Goal: Transaction & Acquisition: Purchase product/service

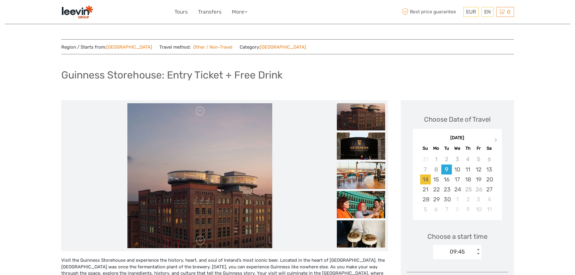
click at [425, 179] on div "14" at bounding box center [425, 179] width 11 height 10
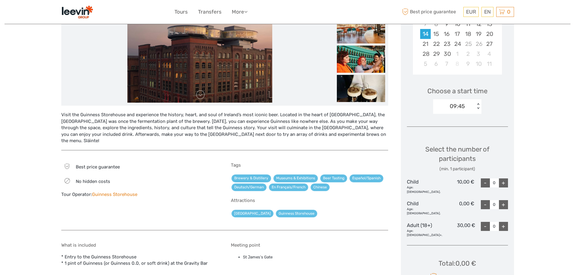
scroll to position [151, 0]
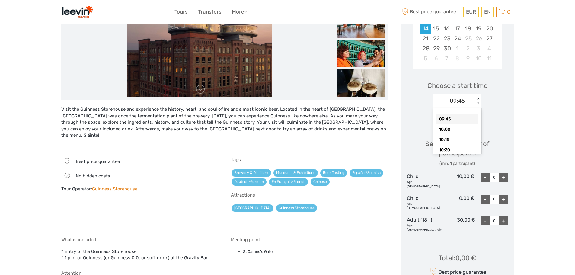
click at [477, 97] on div "09:45 < >" at bounding box center [457, 101] width 48 height 14
click at [478, 102] on div "< >" at bounding box center [478, 101] width 5 height 6
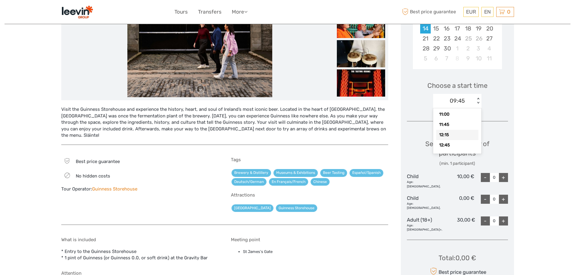
click at [450, 135] on div "12:15" at bounding box center [457, 135] width 42 height 10
click at [502, 195] on div "+" at bounding box center [503, 199] width 9 height 9
click at [486, 195] on div "-" at bounding box center [485, 199] width 9 height 9
type input "0"
click at [505, 216] on div "+" at bounding box center [503, 220] width 9 height 9
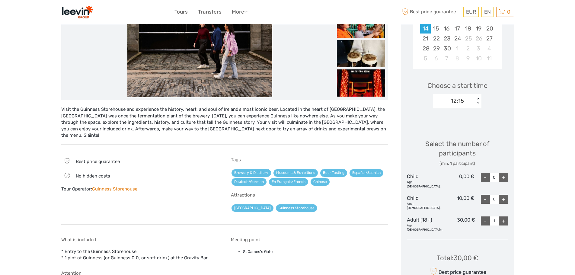
click at [505, 216] on div "+" at bounding box center [503, 220] width 9 height 9
type input "3"
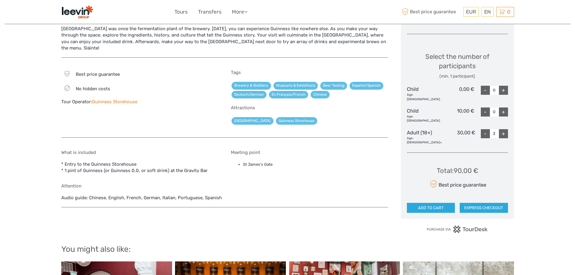
scroll to position [241, 0]
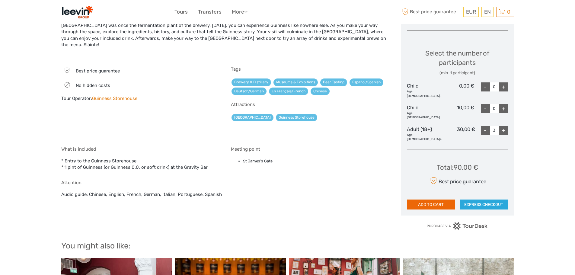
click at [430, 199] on button "ADD TO CART" at bounding box center [431, 204] width 48 height 10
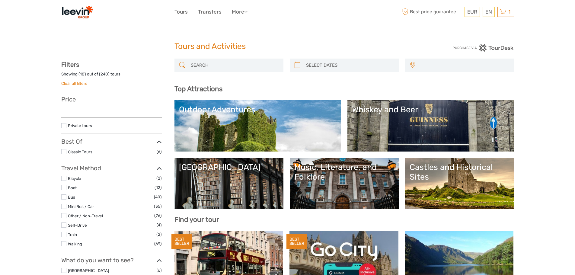
select select
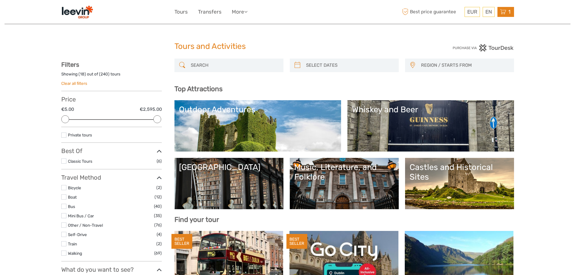
click at [514, 10] on div "1 Items Guinness Storehouse: Entry Ticket + Free Drink 3x Adult Sunday, 14 Sept…" at bounding box center [505, 12] width 17 height 10
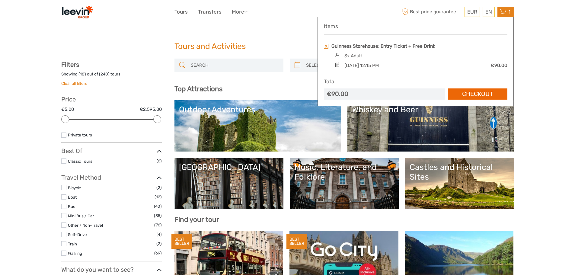
click at [460, 94] on link "Checkout" at bounding box center [477, 93] width 59 height 11
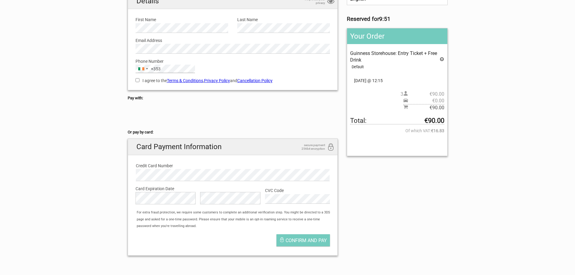
scroll to position [91, 0]
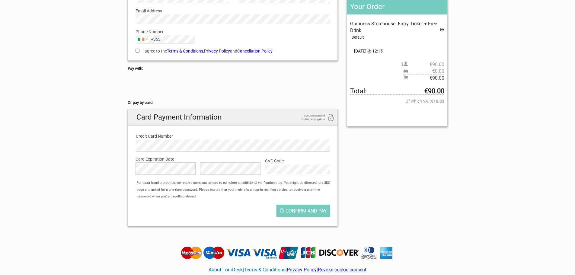
click at [137, 51] on input "I agree to the Terms & Conditions , Privacy Policy and Cancellation Policy" at bounding box center [138, 51] width 4 height 4
checkbox input "true"
click at [419, 159] on div "English Español Deutsch Reserved for 7:51 Your Order Guinness Storehouse: Entry…" at bounding box center [287, 97] width 329 height 268
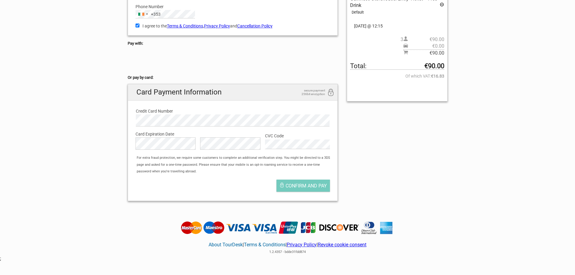
scroll to position [163, 0]
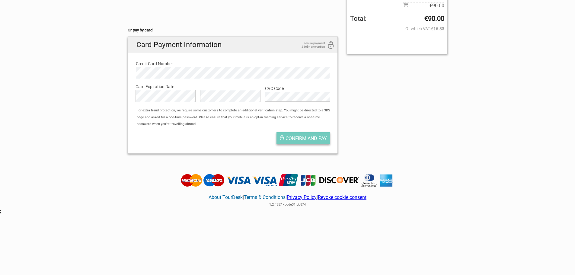
click at [317, 141] on span "Confirm and pay" at bounding box center [305, 139] width 41 height 6
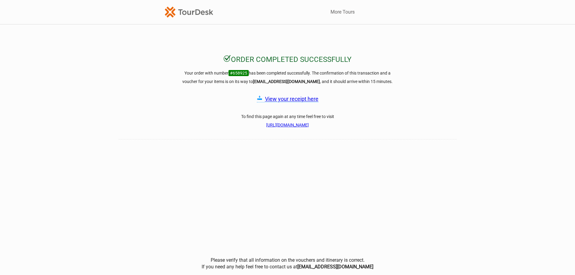
click at [279, 100] on link "View your receipt here" at bounding box center [291, 99] width 53 height 6
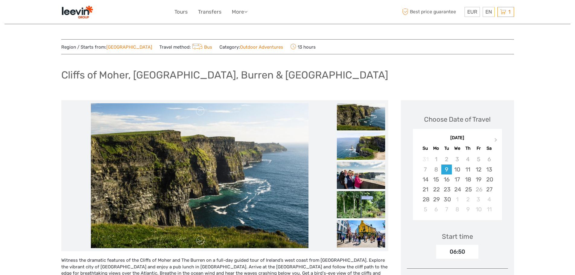
click at [79, 11] on img at bounding box center [77, 12] width 32 height 15
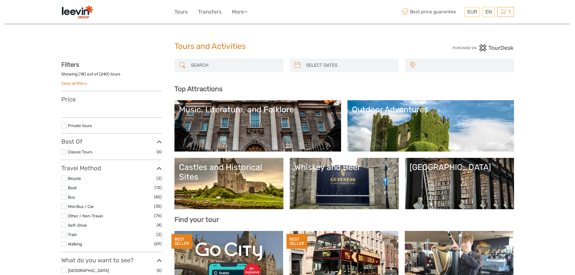
select select
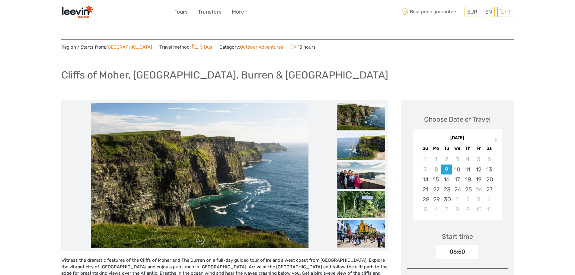
click at [243, 7] on div "EUR EUR $ £ EN English Español Deutsch Tours Transfers More Travel Articles Bac…" at bounding box center [287, 12] width 226 height 15
click at [244, 12] on link "More" at bounding box center [240, 12] width 16 height 9
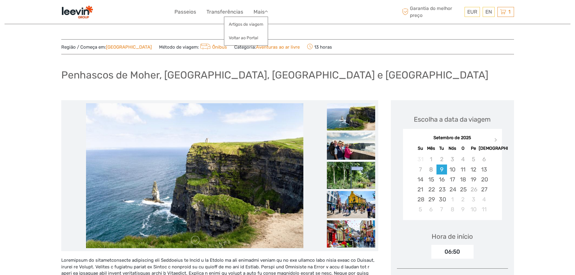
click at [210, 10] on font "Transferências" at bounding box center [224, 12] width 37 height 6
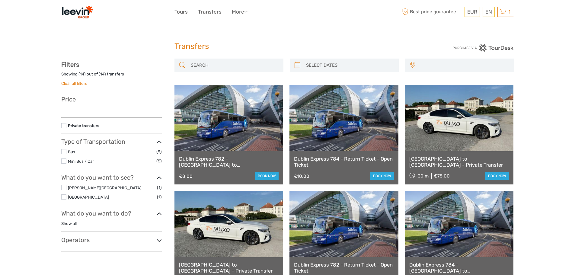
select select
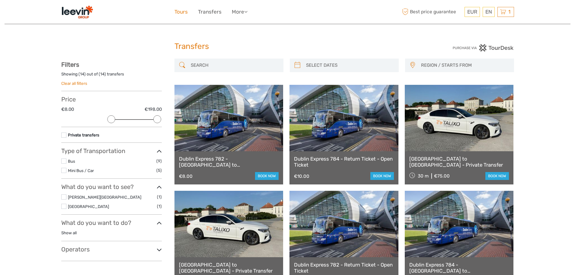
click at [186, 10] on link "Tours" at bounding box center [180, 12] width 13 height 9
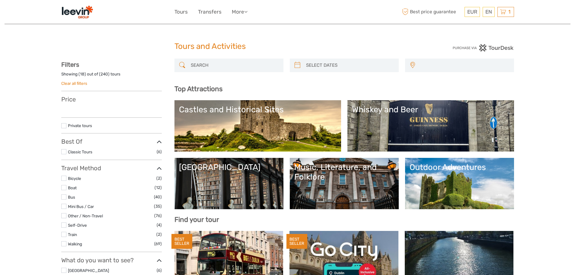
select select
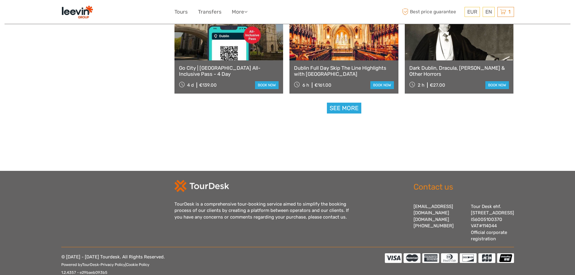
scroll to position [788, 0]
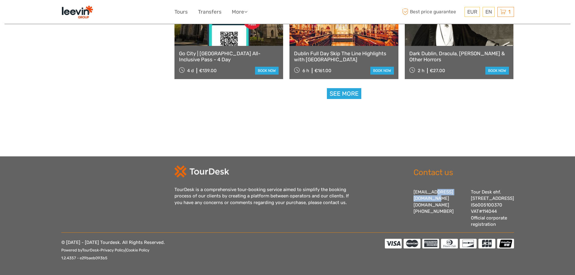
drag, startPoint x: 412, startPoint y: 184, endPoint x: 448, endPoint y: 183, distance: 36.5
click at [448, 183] on div "Contact us info@tourdesk.io tourdesk.com +353 1 511 9680 Tour Desk ehf. Lækjart…" at bounding box center [457, 196] width 113 height 62
copy div "[EMAIL_ADDRESS][DOMAIN_NAME]"
